Goal: Task Accomplishment & Management: Use online tool/utility

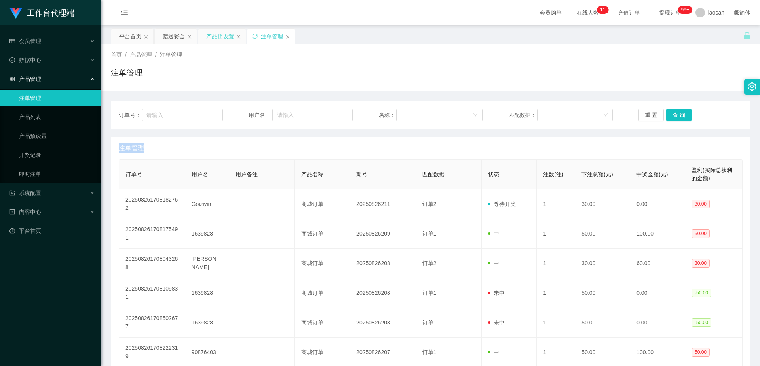
click at [216, 38] on div "产品预设置" at bounding box center [220, 36] width 28 height 15
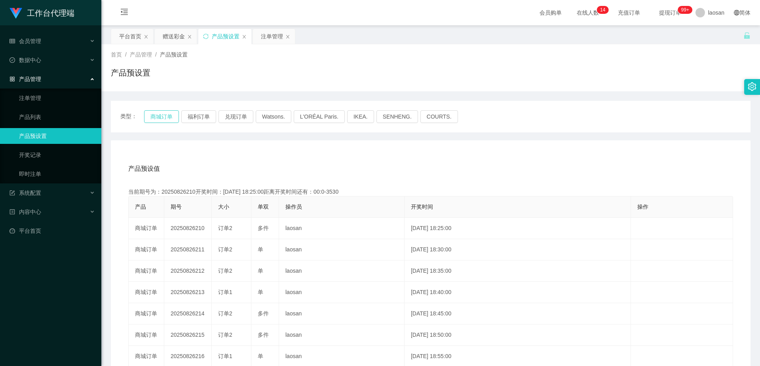
click at [162, 117] on button "商城订单" at bounding box center [161, 116] width 35 height 13
click at [392, 168] on div "产品预设值 添加期号" at bounding box center [430, 169] width 605 height 22
click at [264, 38] on div "注单管理" at bounding box center [272, 36] width 22 height 15
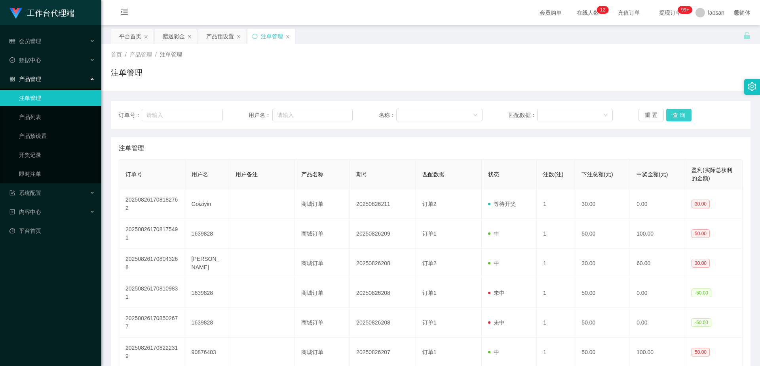
click at [679, 112] on button "查 询" at bounding box center [678, 115] width 25 height 13
click at [679, 112] on div "重 置 查 询" at bounding box center [690, 115] width 104 height 13
click at [679, 112] on button "查 询" at bounding box center [678, 115] width 25 height 13
click at [679, 112] on div "重 置 查 询" at bounding box center [690, 115] width 104 height 13
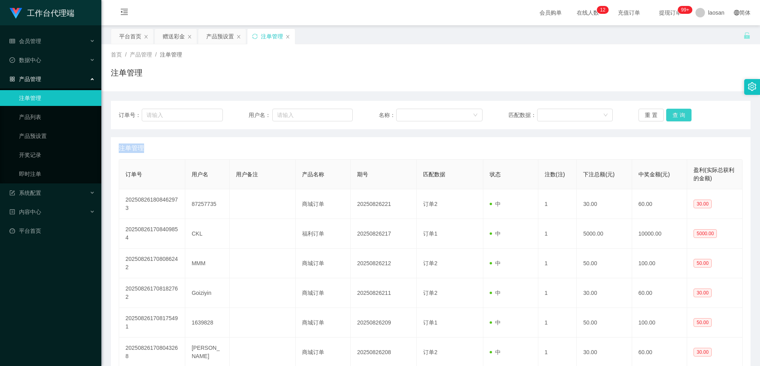
click at [679, 112] on button "查 询" at bounding box center [678, 115] width 25 height 13
click at [679, 112] on div "重 置 查 询" at bounding box center [690, 115] width 104 height 13
click at [679, 112] on button "查 询" at bounding box center [678, 115] width 25 height 13
click at [679, 112] on div "重 置 查 询" at bounding box center [690, 115] width 104 height 13
click at [679, 112] on button "查 询" at bounding box center [678, 115] width 25 height 13
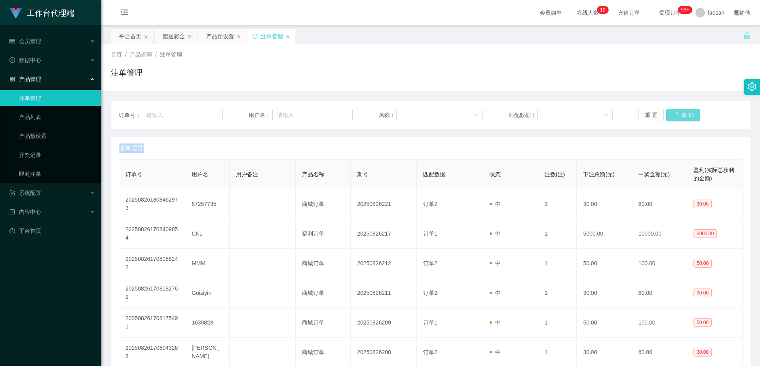
click at [679, 112] on div "重 置 查 询" at bounding box center [690, 115] width 104 height 13
click at [679, 112] on button "查 询" at bounding box center [678, 115] width 25 height 13
click at [679, 112] on div "重 置 查 询" at bounding box center [690, 115] width 104 height 13
click at [679, 112] on button "查 询" at bounding box center [678, 115] width 25 height 13
click at [679, 112] on div "重 置 查 询" at bounding box center [690, 115] width 104 height 13
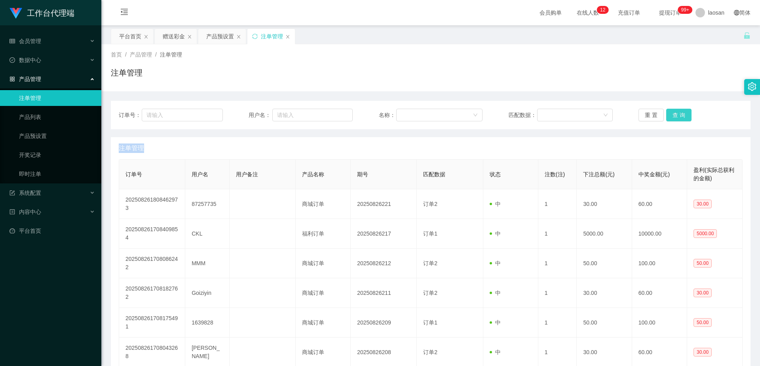
click at [679, 112] on button "查 询" at bounding box center [678, 115] width 25 height 13
click at [679, 112] on div "重 置 查 询" at bounding box center [690, 115] width 104 height 13
click at [682, 117] on button "查 询" at bounding box center [678, 115] width 25 height 13
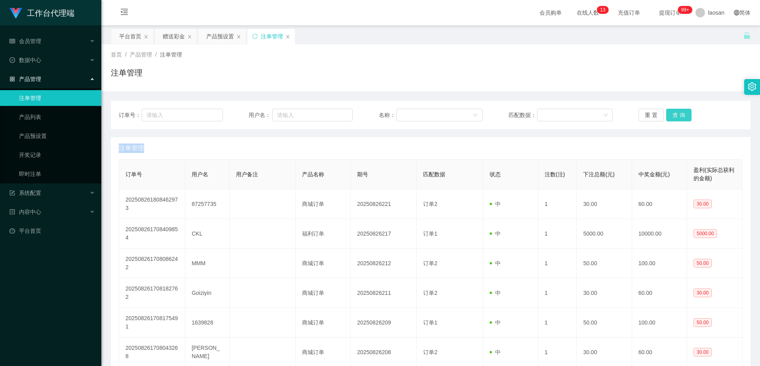
click at [682, 117] on button "查 询" at bounding box center [678, 115] width 25 height 13
click at [682, 117] on button "查 询" at bounding box center [683, 115] width 34 height 13
click at [682, 117] on div "重 置 查 询" at bounding box center [690, 115] width 104 height 13
click at [682, 117] on button "查 询" at bounding box center [678, 115] width 25 height 13
click at [682, 117] on button "查 询" at bounding box center [683, 115] width 34 height 13
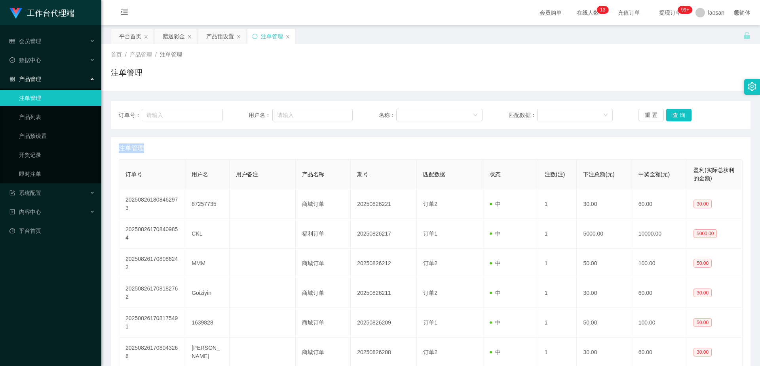
click at [682, 117] on div "重 置 查 询" at bounding box center [690, 115] width 104 height 13
click at [682, 117] on button "查 询" at bounding box center [678, 115] width 25 height 13
click at [682, 117] on div "重 置 查 询" at bounding box center [690, 115] width 104 height 13
click at [682, 117] on button "查 询" at bounding box center [678, 115] width 25 height 13
click at [682, 117] on div "重 置 查 询" at bounding box center [690, 115] width 104 height 13
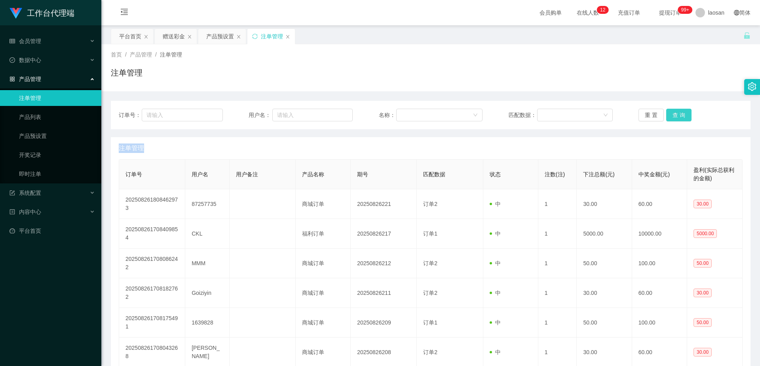
click at [668, 118] on button "查 询" at bounding box center [678, 115] width 25 height 13
click at [671, 118] on button "查 询" at bounding box center [678, 115] width 25 height 13
click at [678, 112] on button "查 询" at bounding box center [678, 115] width 25 height 13
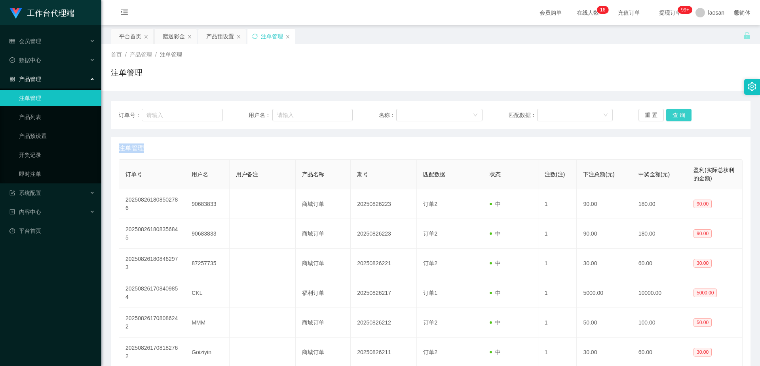
click at [678, 112] on button "查 询" at bounding box center [678, 115] width 25 height 13
click at [678, 112] on div "重 置 查 询" at bounding box center [690, 115] width 104 height 13
click at [678, 112] on button "查 询" at bounding box center [678, 115] width 25 height 13
